Goal: Obtain resource: Download file/media

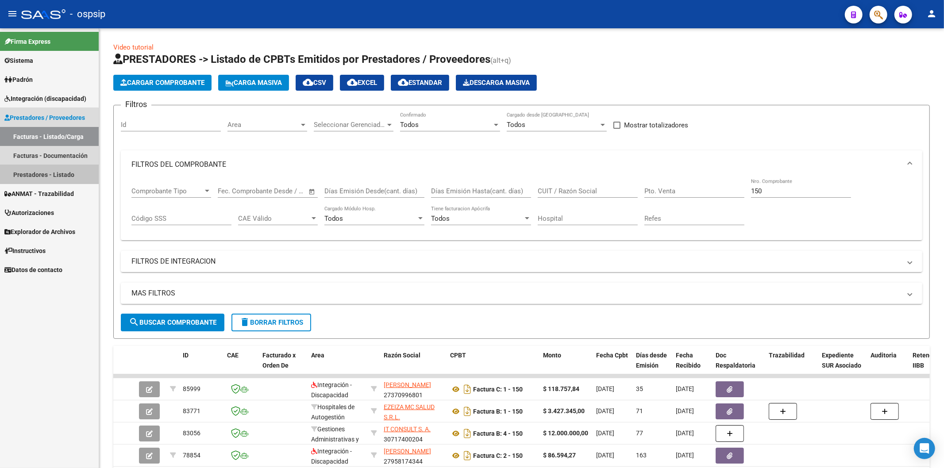
click at [48, 173] on link "Prestadores - Listado" at bounding box center [49, 174] width 99 height 19
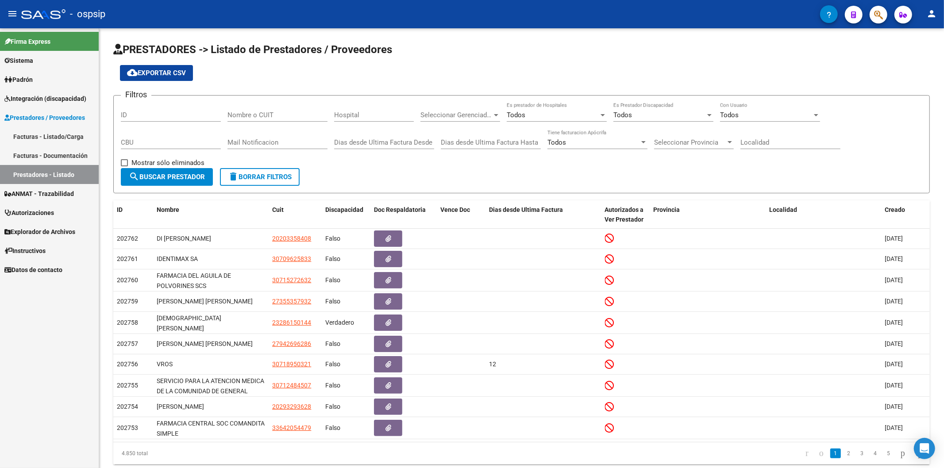
click at [60, 154] on link "Facturas - Documentación" at bounding box center [49, 155] width 99 height 19
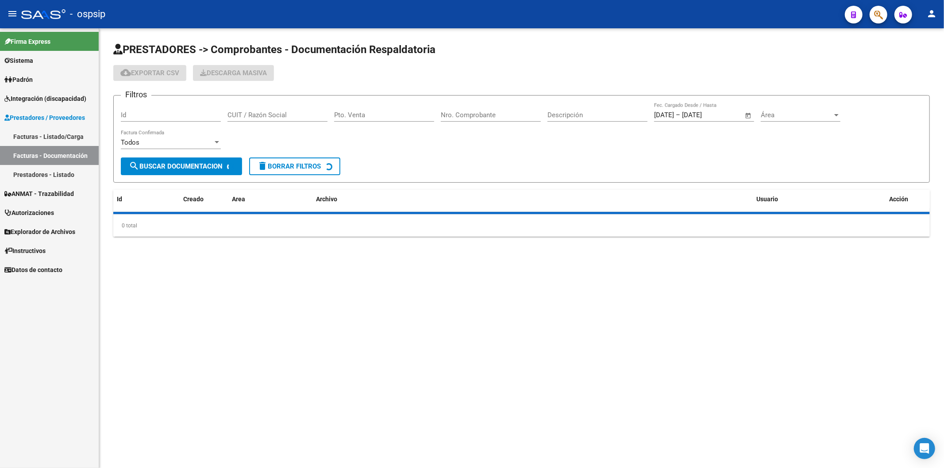
click at [61, 173] on link "Prestadores - Listado" at bounding box center [49, 174] width 99 height 19
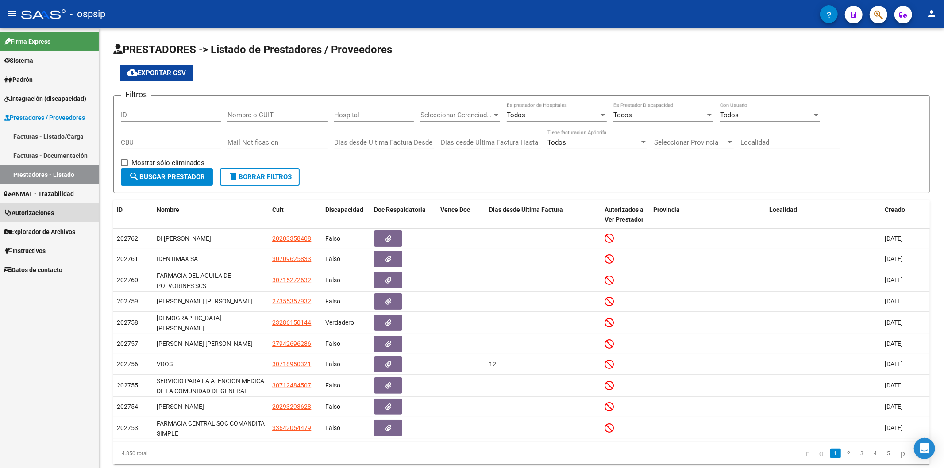
click at [36, 214] on span "Autorizaciones" at bounding box center [29, 213] width 50 height 10
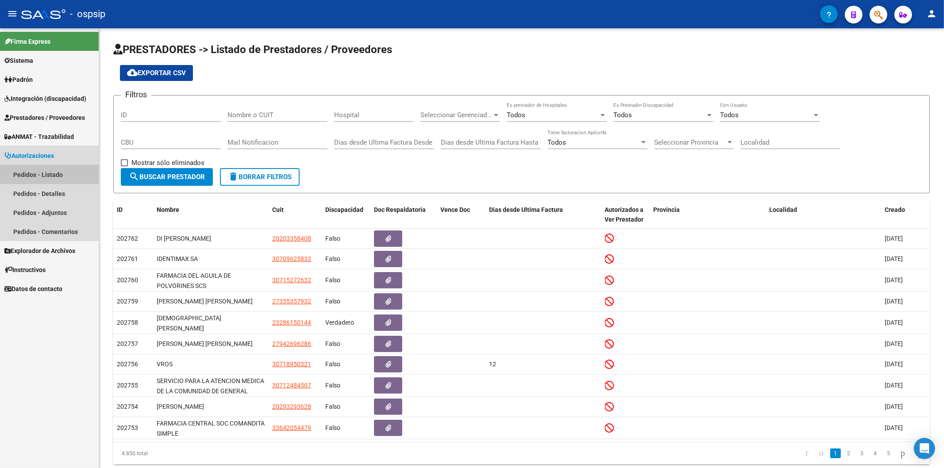
click at [58, 173] on link "Pedidos - Listado" at bounding box center [49, 174] width 99 height 19
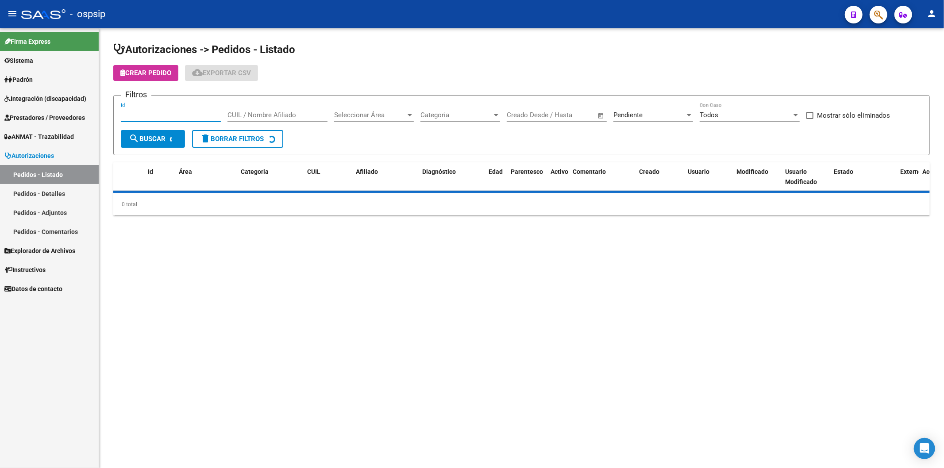
click at [155, 116] on input "Id" at bounding box center [171, 115] width 100 height 8
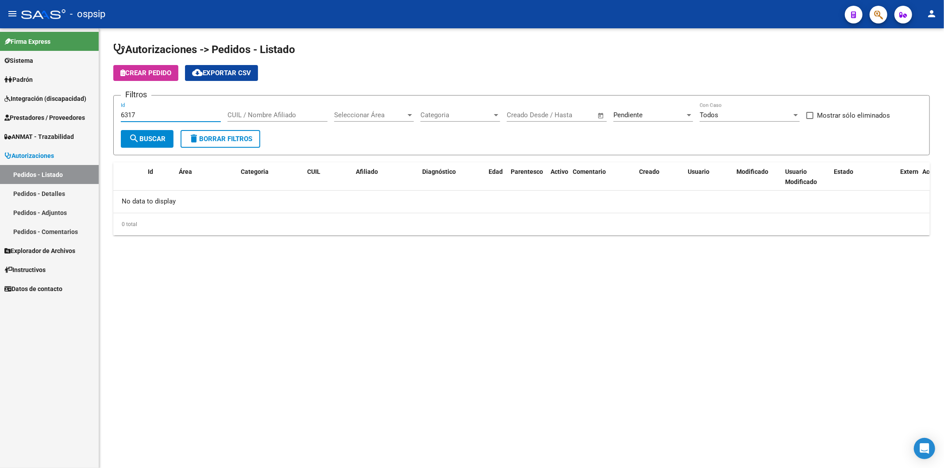
type input "6317"
click at [679, 119] on div "Pendiente" at bounding box center [649, 115] width 72 height 8
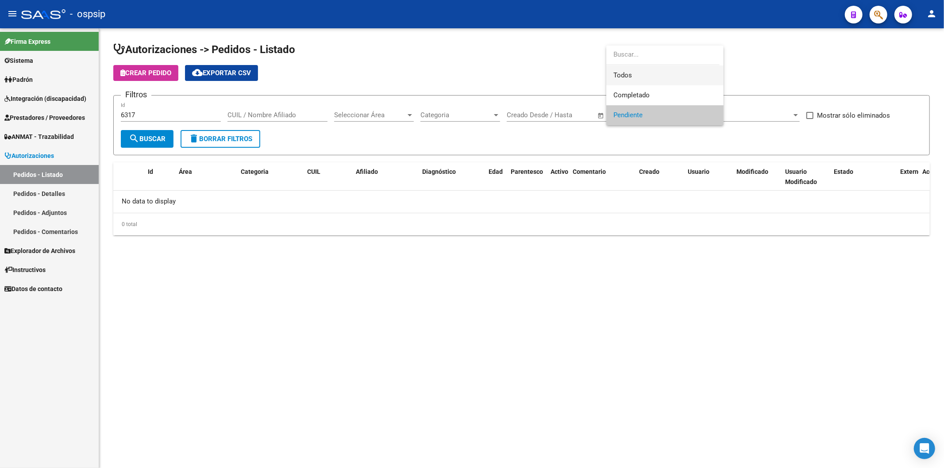
click at [647, 76] on span "Todos" at bounding box center [664, 75] width 103 height 20
click at [162, 118] on input "6317" at bounding box center [171, 115] width 100 height 8
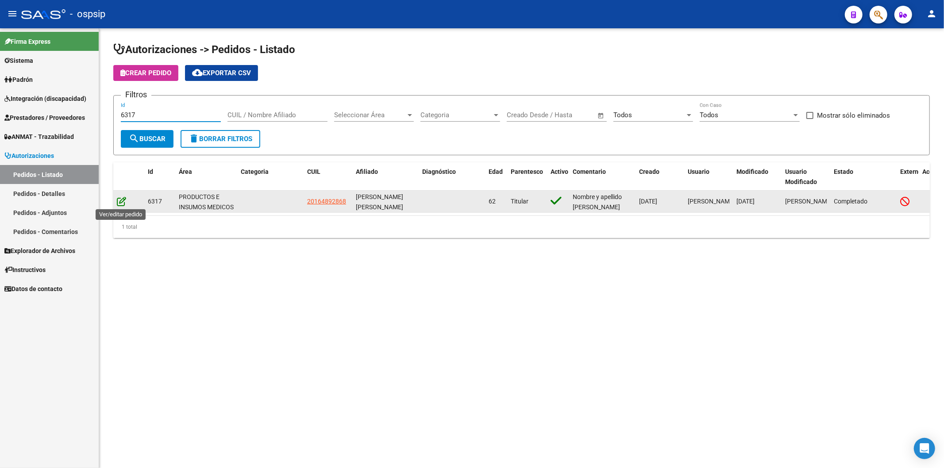
click at [121, 200] on icon at bounding box center [121, 201] width 9 height 10
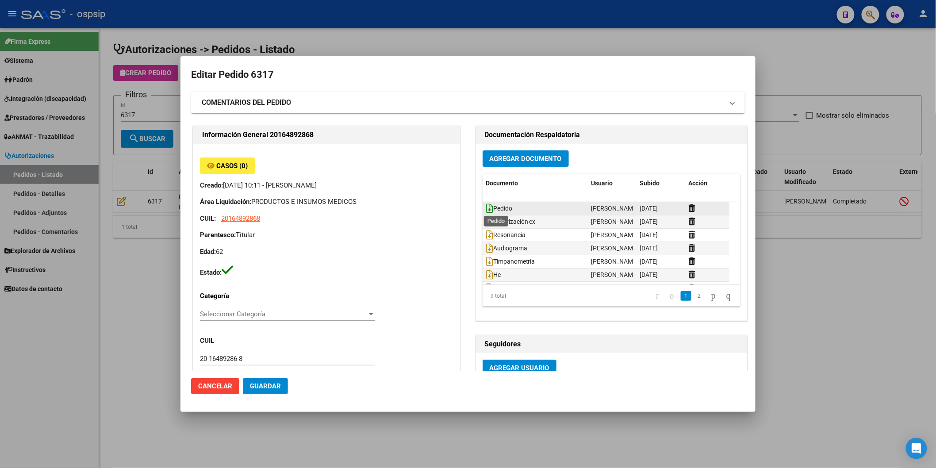
click at [486, 208] on icon at bounding box center [489, 209] width 7 height 10
click at [487, 223] on icon at bounding box center [489, 222] width 7 height 10
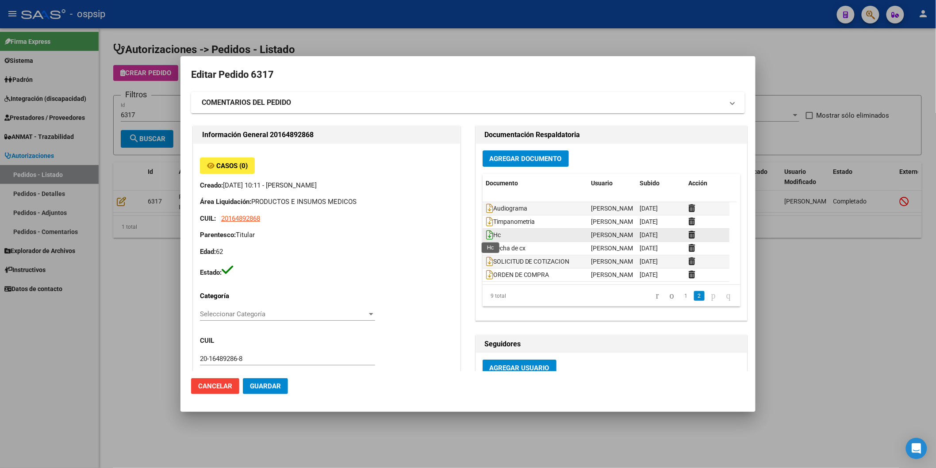
click at [487, 234] on icon at bounding box center [489, 235] width 7 height 10
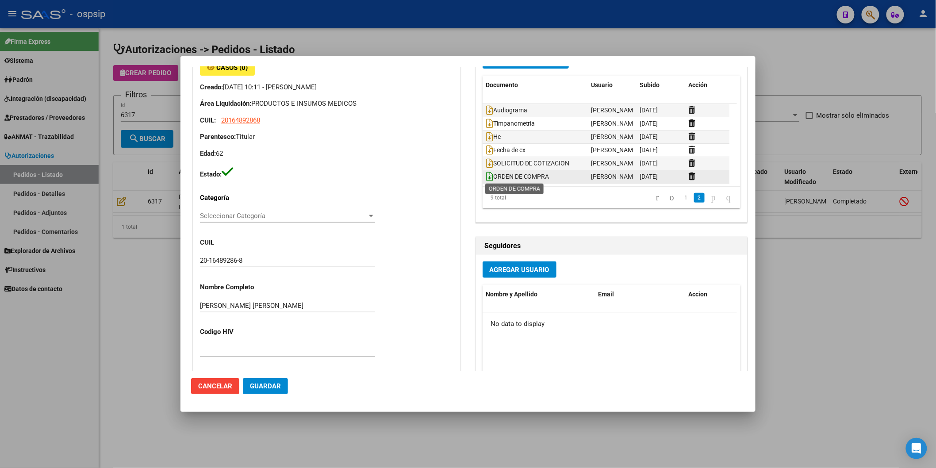
click at [487, 177] on icon at bounding box center [489, 177] width 7 height 10
click at [681, 199] on link "1" at bounding box center [686, 198] width 11 height 10
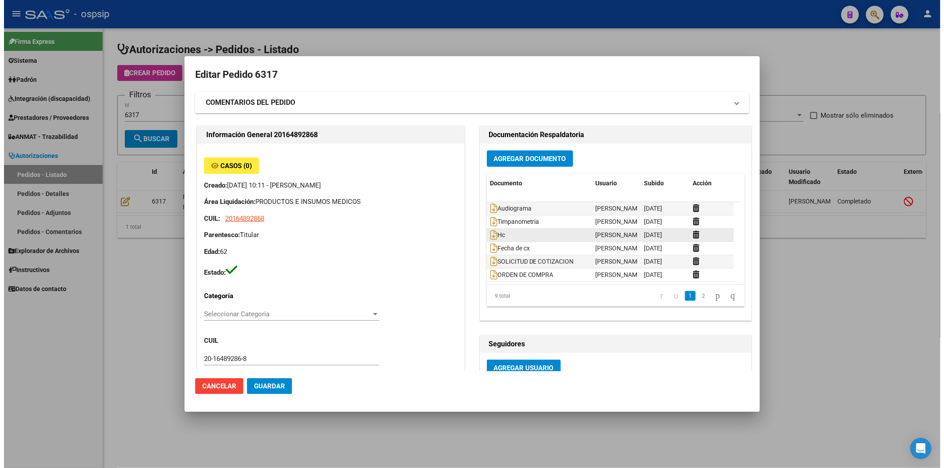
scroll to position [0, 0]
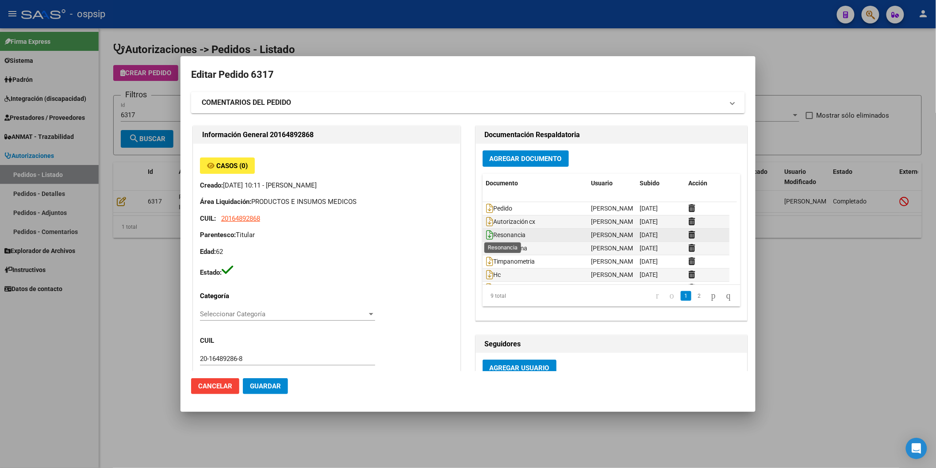
click at [486, 235] on icon at bounding box center [489, 235] width 7 height 10
click at [471, 47] on div at bounding box center [468, 234] width 936 height 468
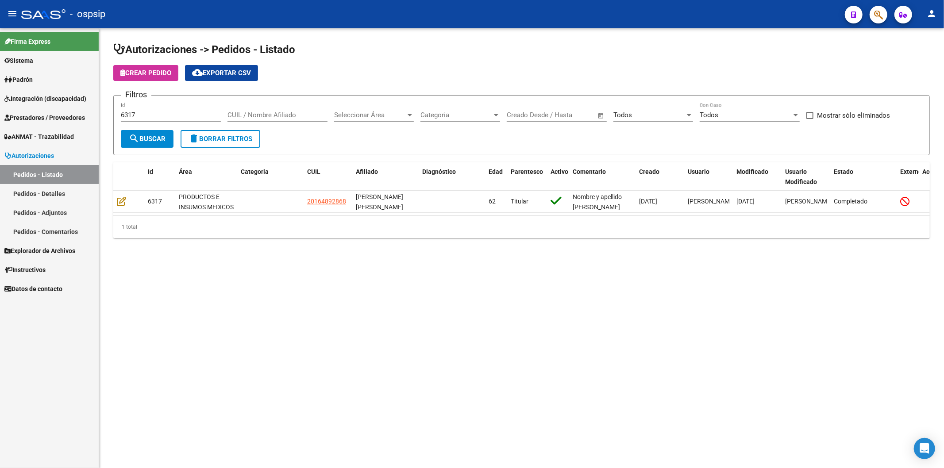
click at [67, 118] on span "Prestadores / Proveedores" at bounding box center [44, 118] width 81 height 10
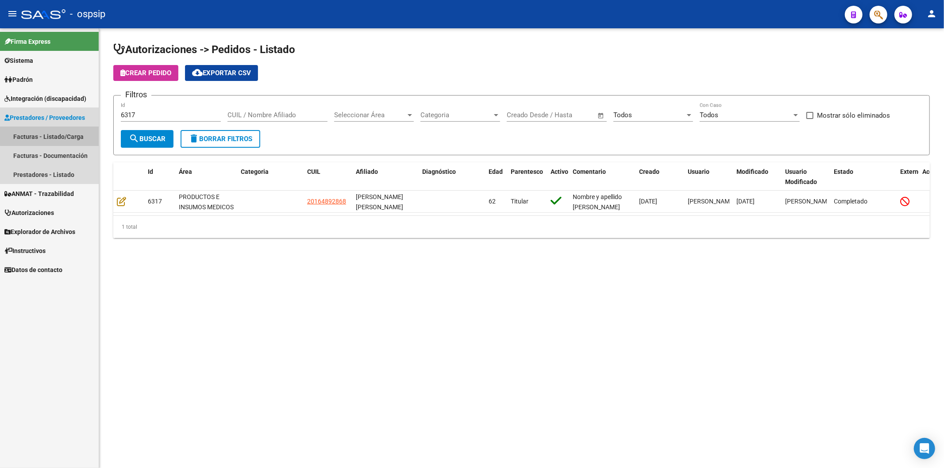
click at [61, 136] on link "Facturas - Listado/Carga" at bounding box center [49, 136] width 99 height 19
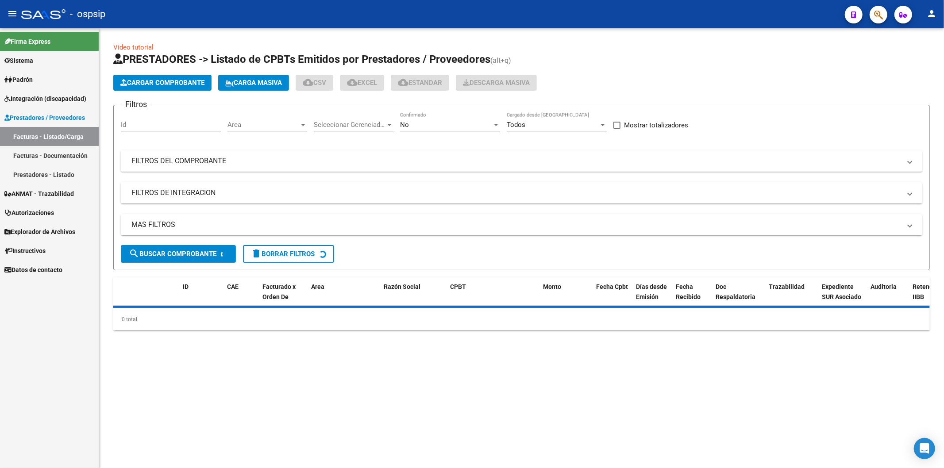
click at [788, 164] on mat-panel-title "FILTROS DEL COMPROBANTE" at bounding box center [515, 161] width 769 height 10
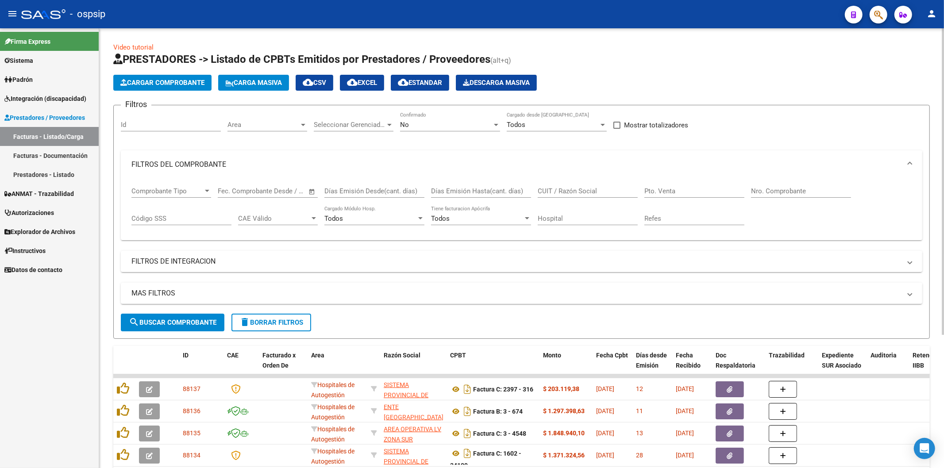
click at [494, 127] on div at bounding box center [496, 124] width 8 height 7
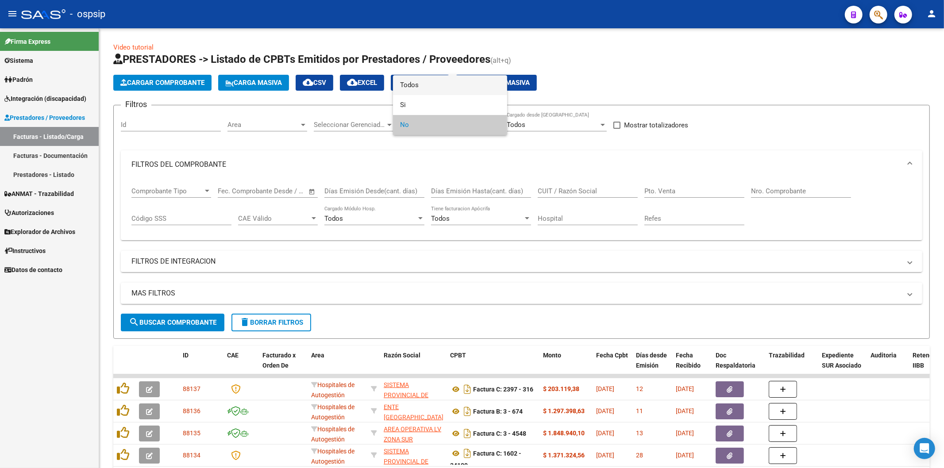
click at [456, 87] on span "Todos" at bounding box center [450, 85] width 100 height 20
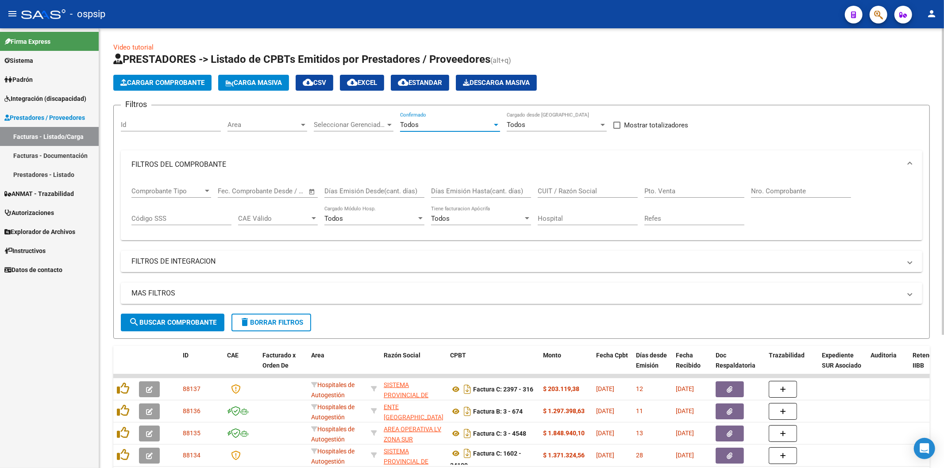
click at [784, 192] on input "Nro. Comprobante" at bounding box center [801, 191] width 100 height 8
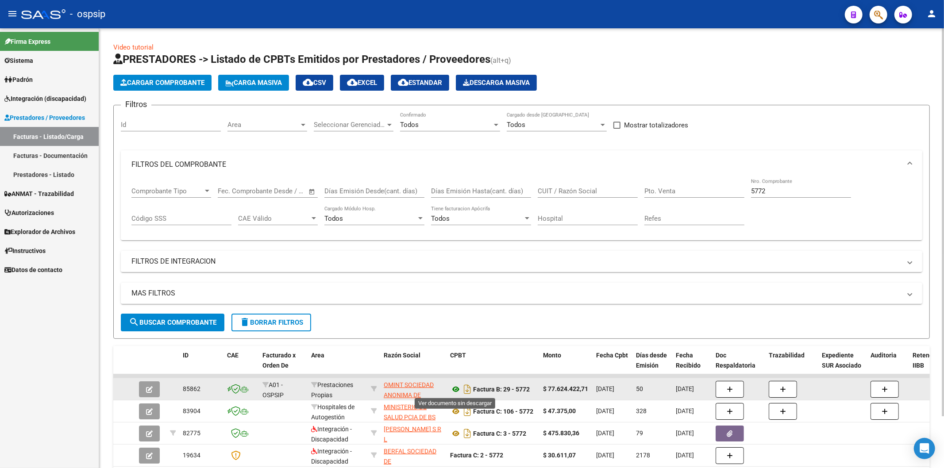
click at [458, 388] on icon at bounding box center [456, 389] width 12 height 11
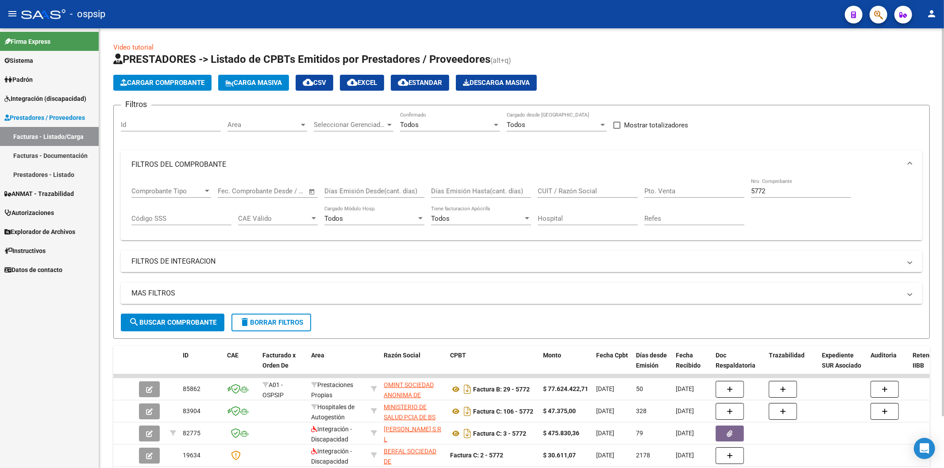
click at [790, 188] on input "5772" at bounding box center [801, 191] width 100 height 8
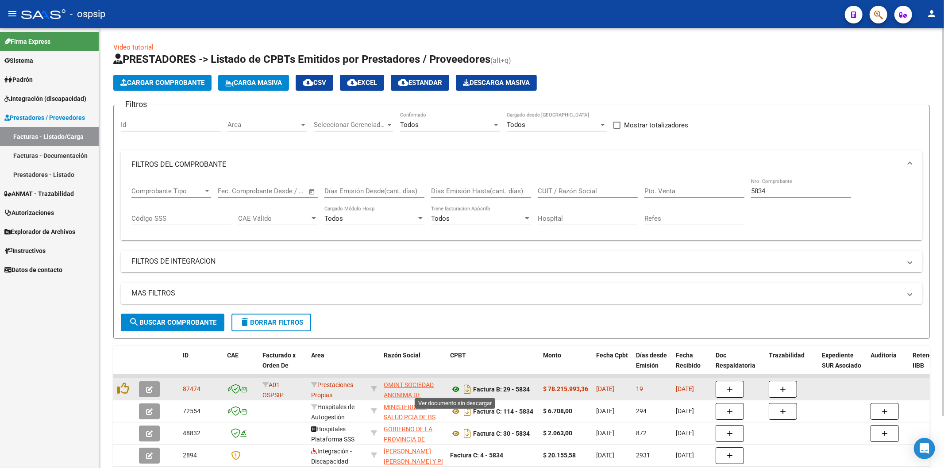
click at [456, 389] on icon at bounding box center [456, 389] width 12 height 11
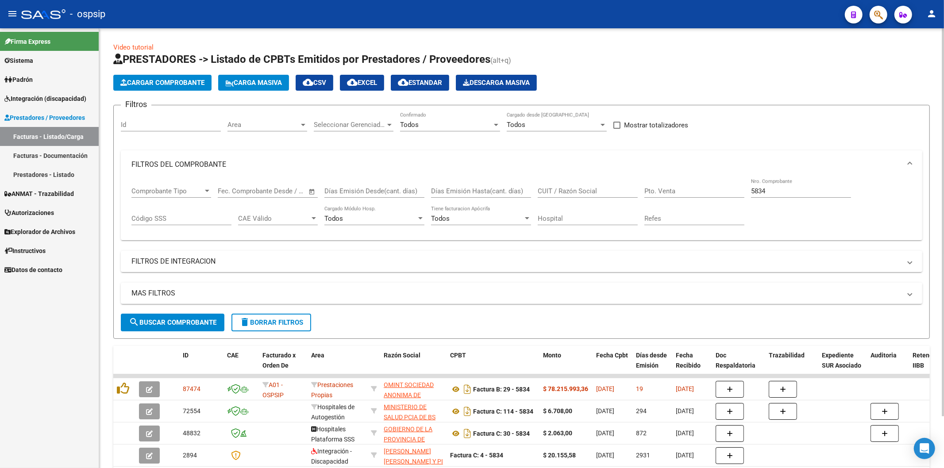
click at [795, 196] on div "5834 Nro. Comprobante" at bounding box center [801, 188] width 100 height 19
type input "5"
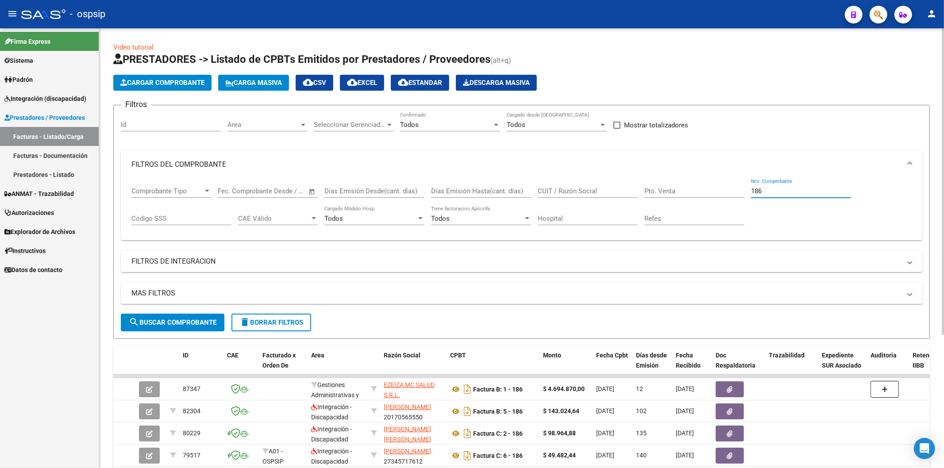
click at [793, 193] on input "186" at bounding box center [801, 191] width 100 height 8
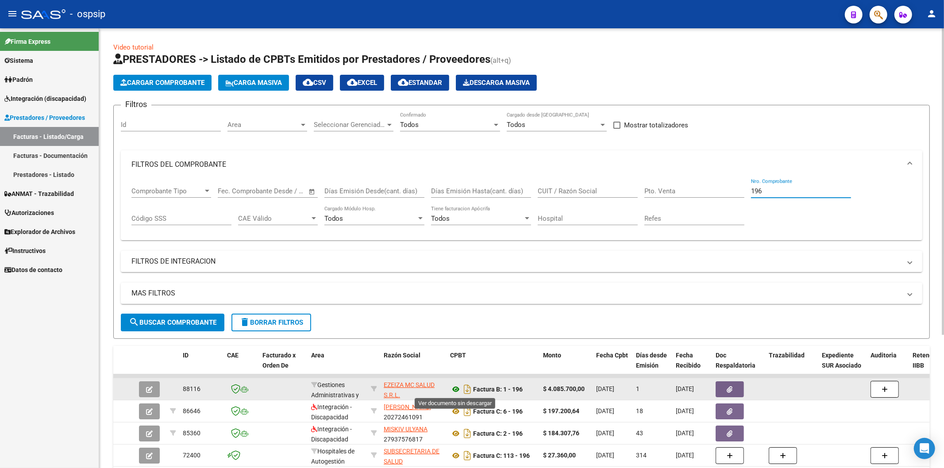
click at [457, 388] on icon at bounding box center [456, 389] width 12 height 11
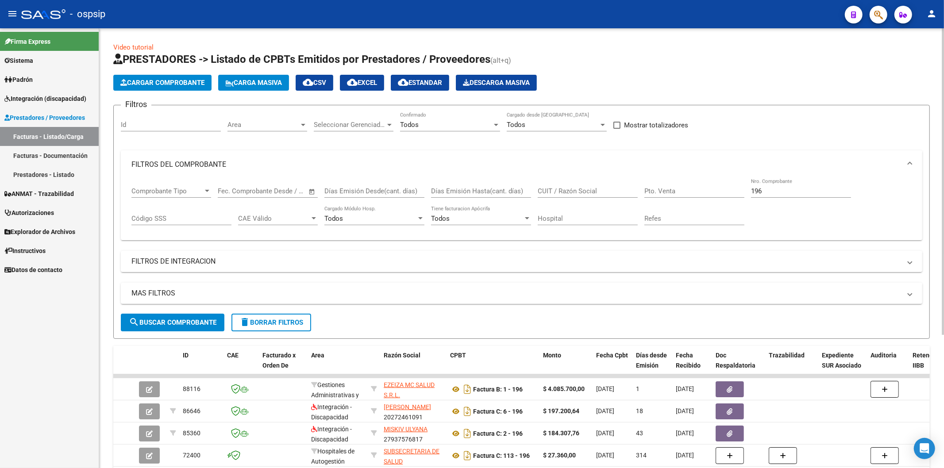
click at [809, 191] on input "196" at bounding box center [801, 191] width 100 height 8
type input "1"
click at [180, 322] on span "search Buscar Comprobante" at bounding box center [173, 323] width 88 height 8
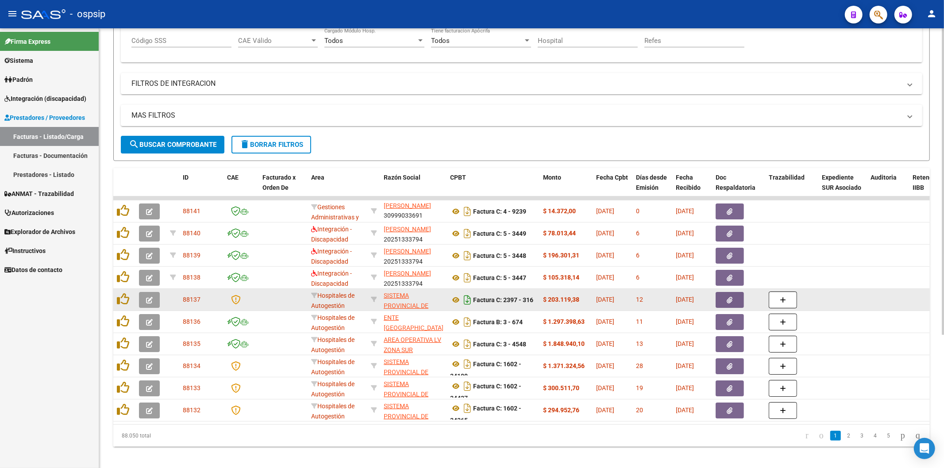
scroll to position [192, 0]
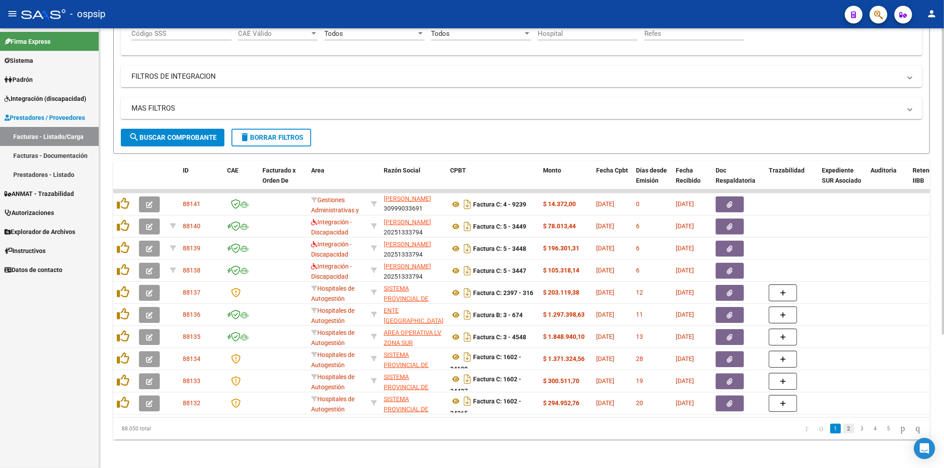
click at [843, 432] on link "2" at bounding box center [848, 429] width 11 height 10
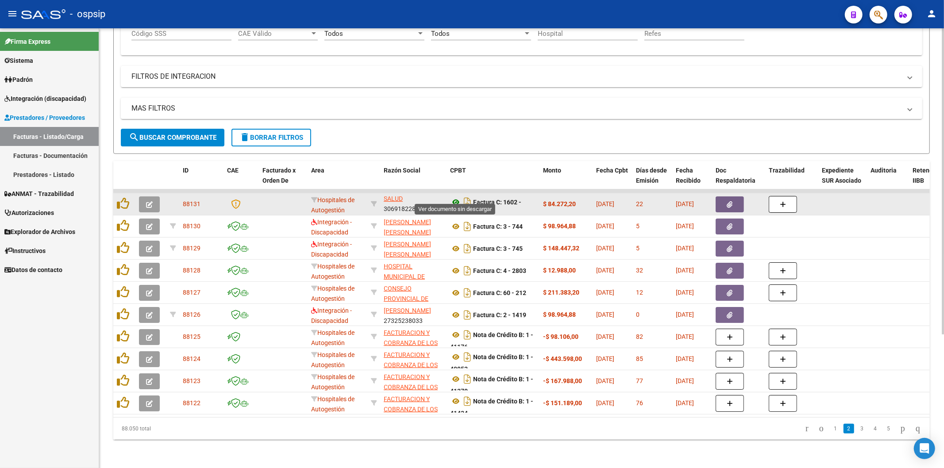
click at [457, 197] on icon at bounding box center [456, 202] width 12 height 11
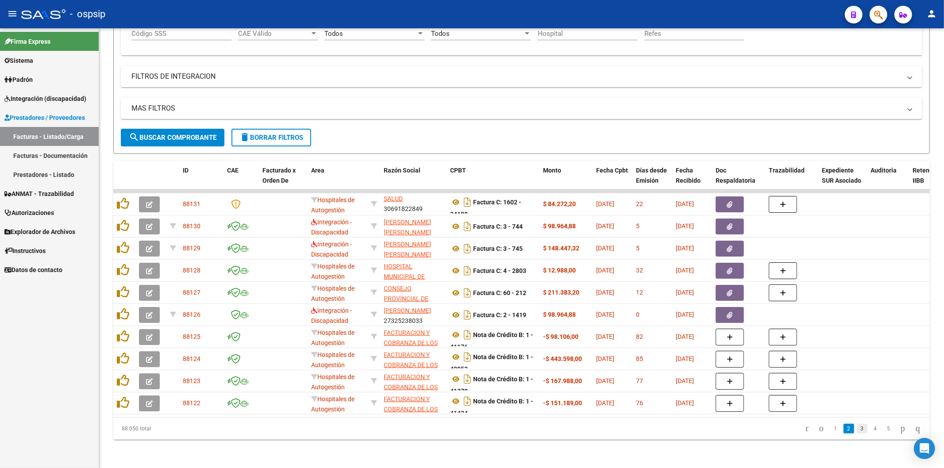
click at [857, 428] on link "3" at bounding box center [862, 429] width 11 height 10
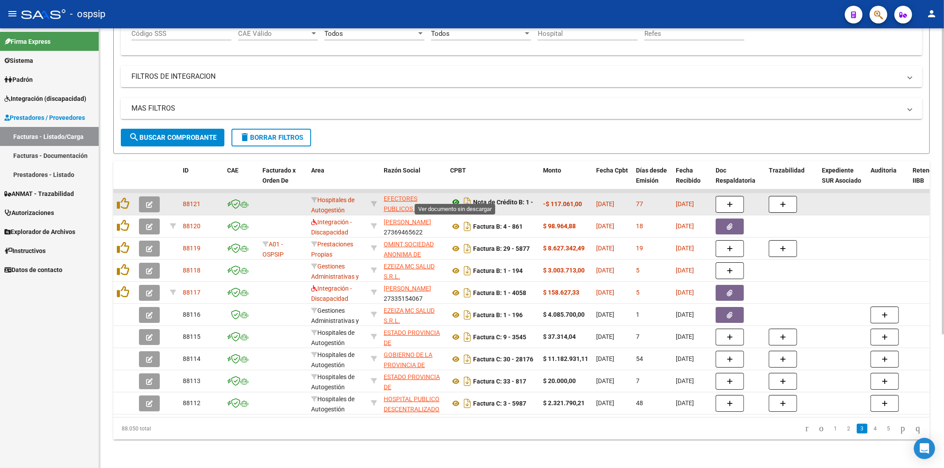
click at [458, 197] on icon at bounding box center [456, 202] width 12 height 11
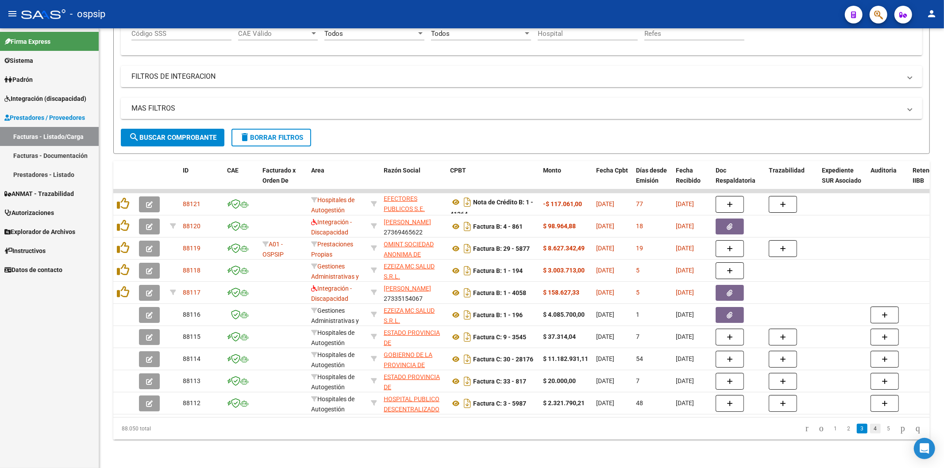
click at [870, 431] on link "4" at bounding box center [875, 429] width 11 height 10
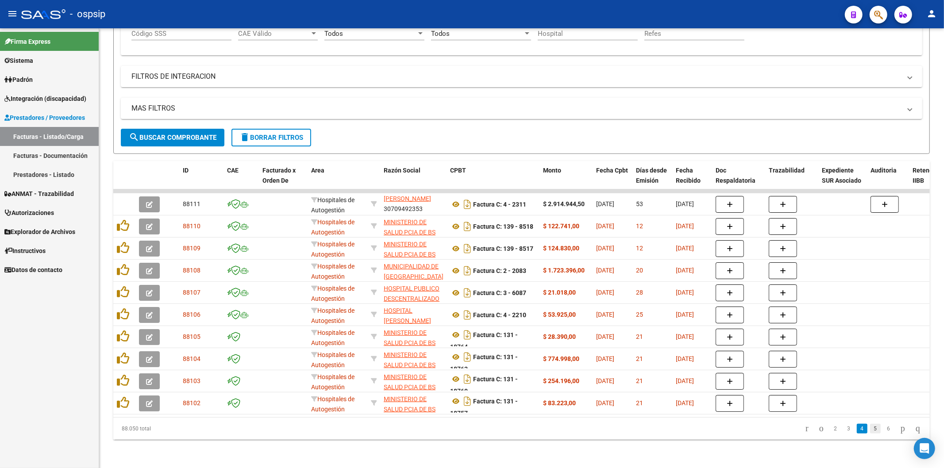
click at [870, 431] on link "5" at bounding box center [875, 429] width 11 height 10
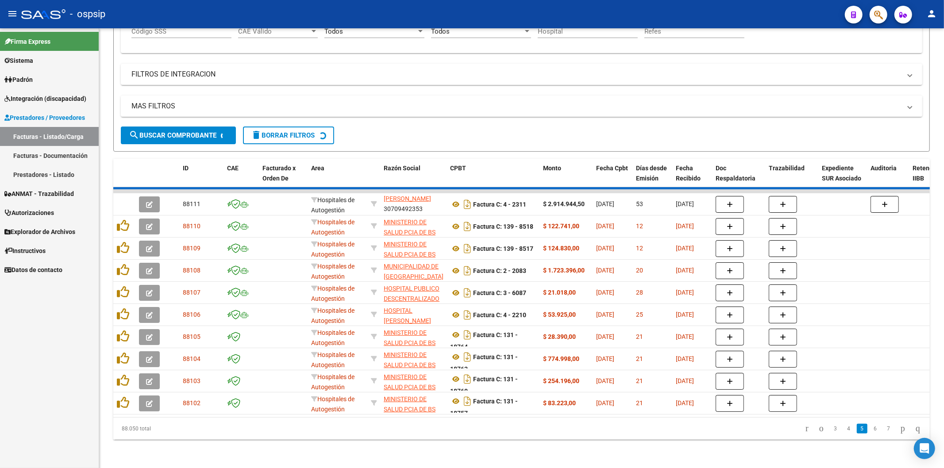
scroll to position [11, 0]
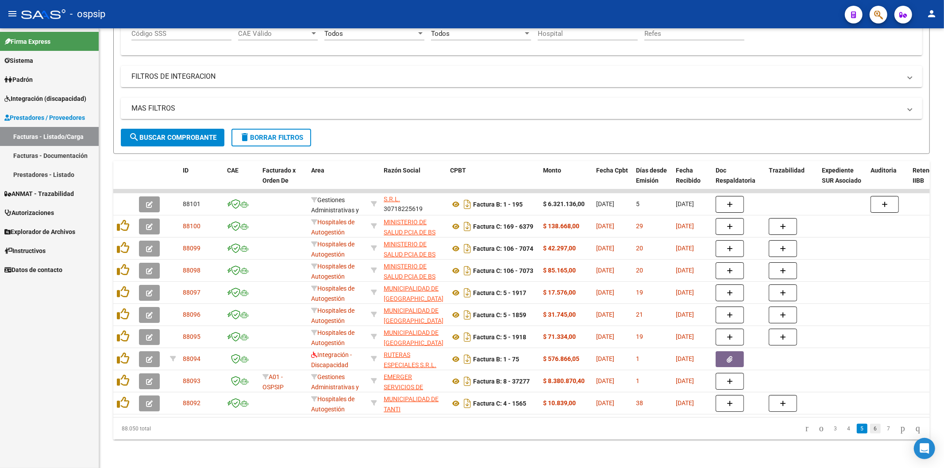
click at [870, 431] on link "6" at bounding box center [875, 429] width 11 height 10
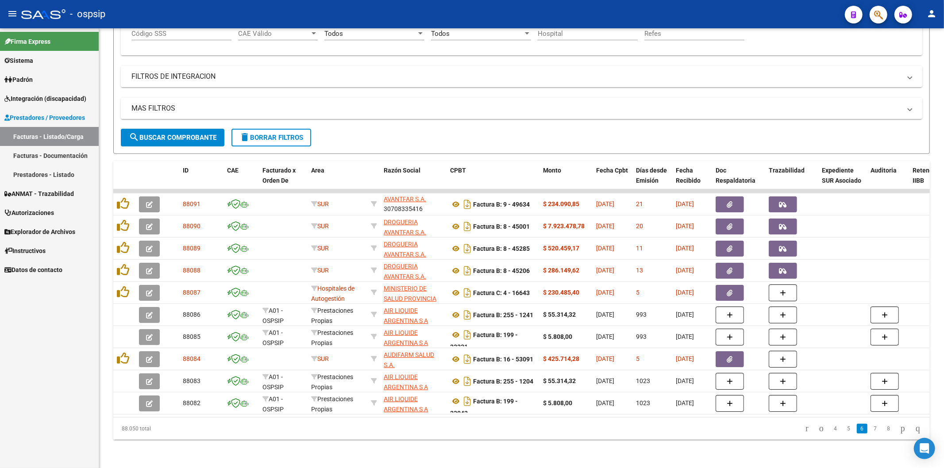
click at [870, 431] on link "7" at bounding box center [875, 429] width 11 height 10
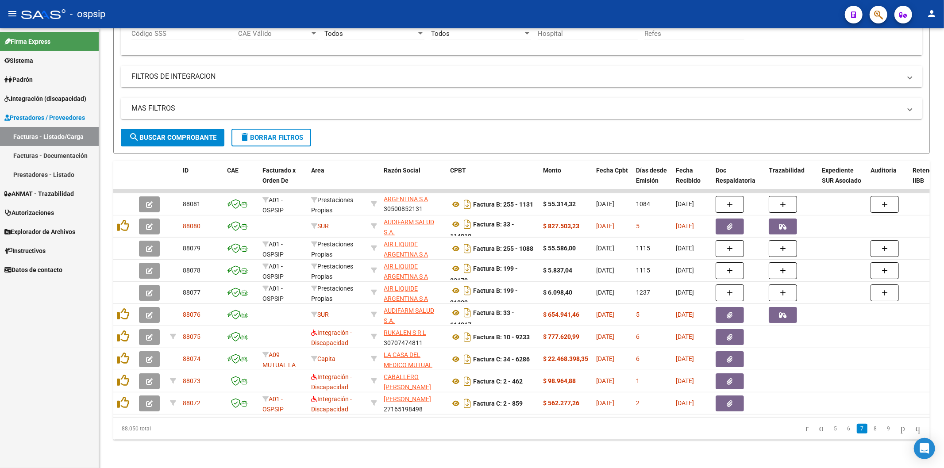
click at [870, 431] on link "8" at bounding box center [875, 429] width 11 height 10
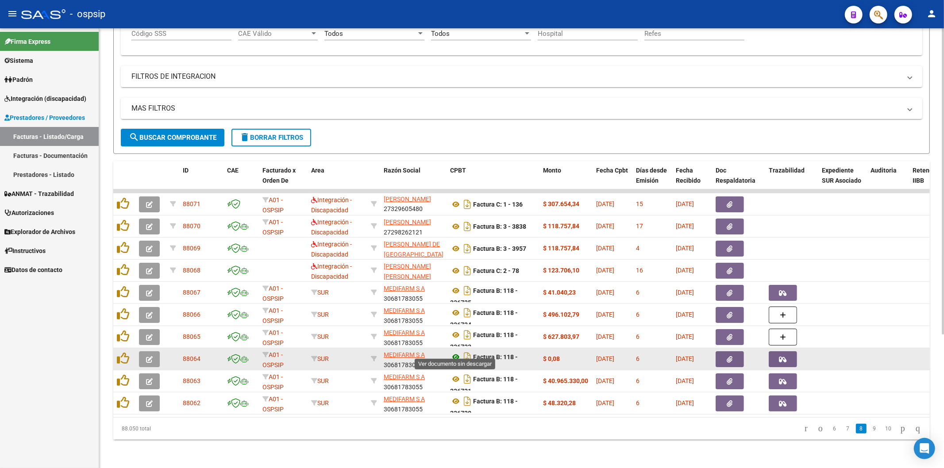
click at [456, 352] on icon at bounding box center [456, 357] width 12 height 11
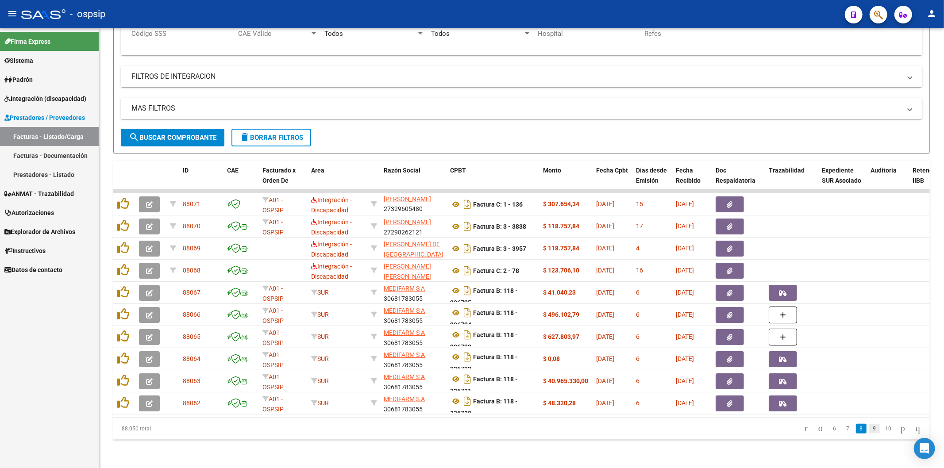
click at [869, 431] on link "9" at bounding box center [874, 429] width 11 height 10
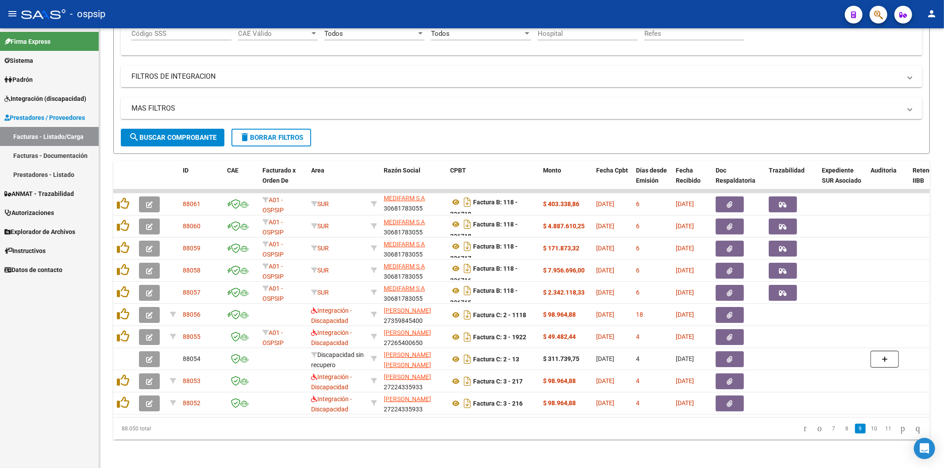
scroll to position [1, 0]
click at [802, 427] on icon "go to first page" at bounding box center [805, 428] width 6 height 11
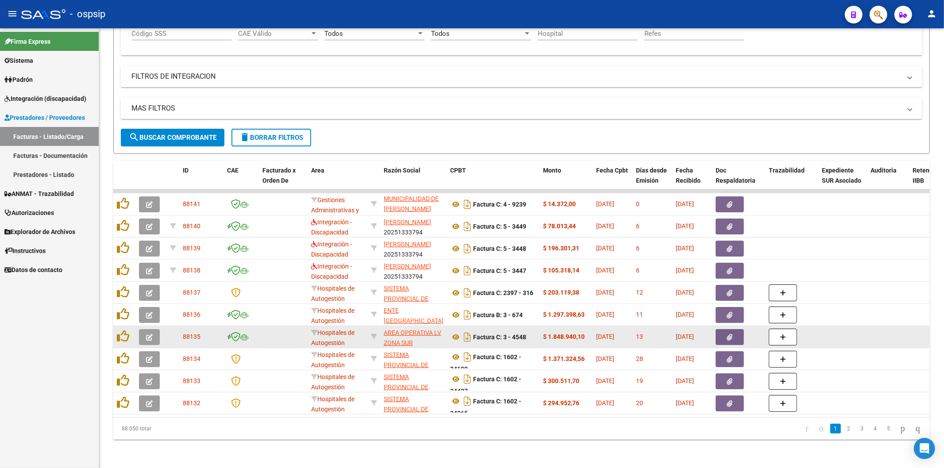
scroll to position [21, 0]
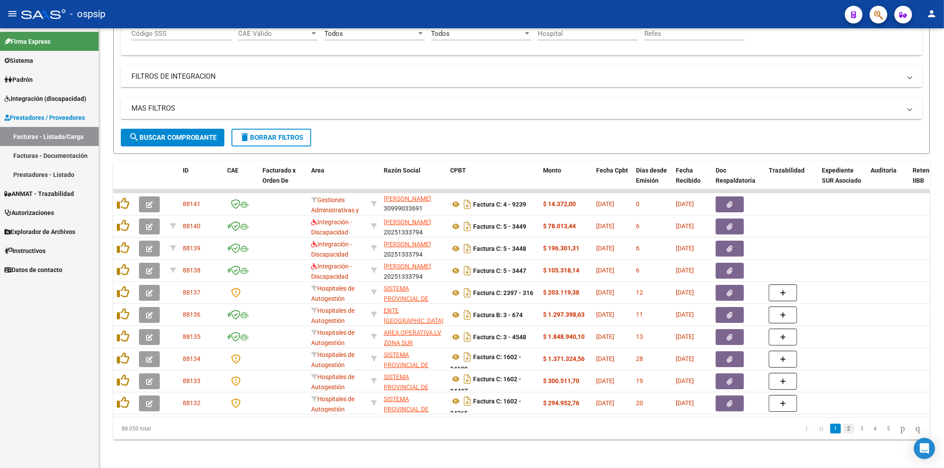
click at [843, 429] on link "2" at bounding box center [848, 429] width 11 height 10
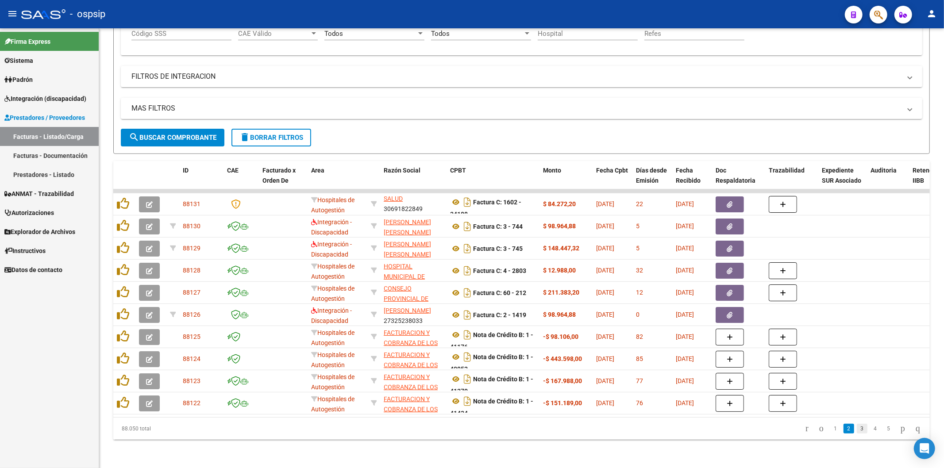
click at [857, 428] on link "3" at bounding box center [862, 429] width 11 height 10
